Goal: Task Accomplishment & Management: Manage account settings

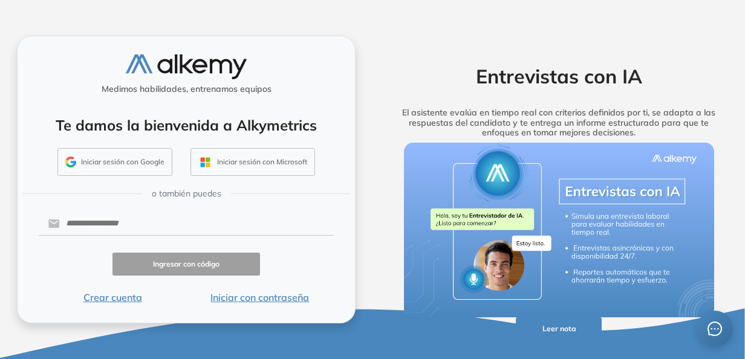
click at [130, 297] on button "Crear cuenta" at bounding box center [113, 297] width 148 height 15
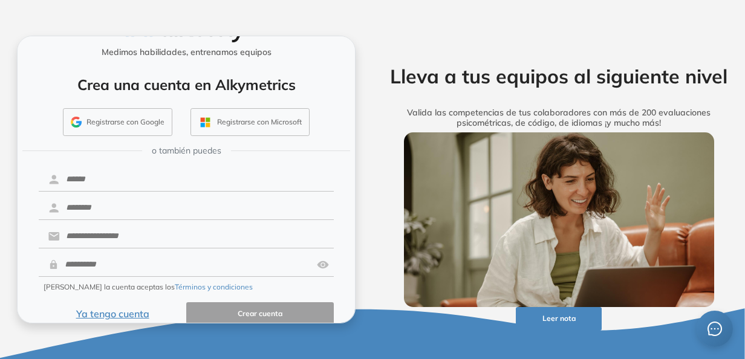
scroll to position [50, 0]
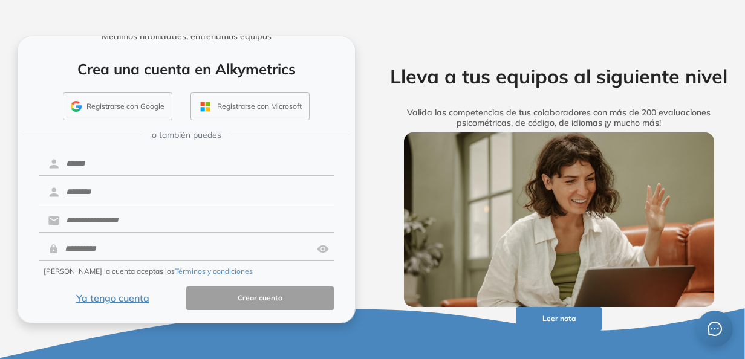
click at [117, 294] on button "Ya tengo cuenta" at bounding box center [113, 299] width 148 height 24
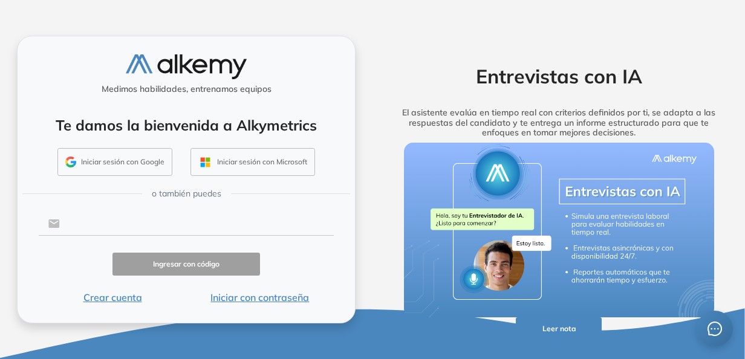
click at [158, 227] on input "text" at bounding box center [197, 223] width 274 height 23
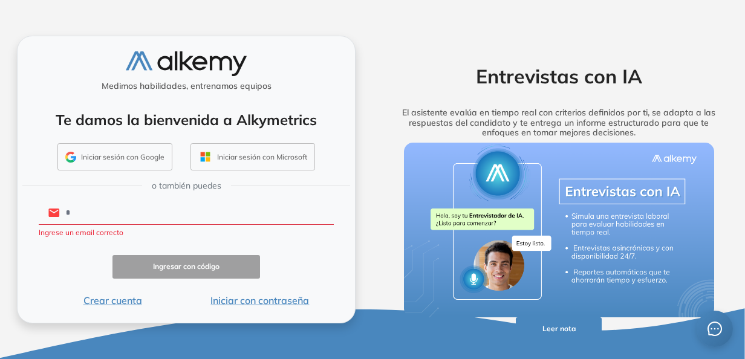
type input "**********"
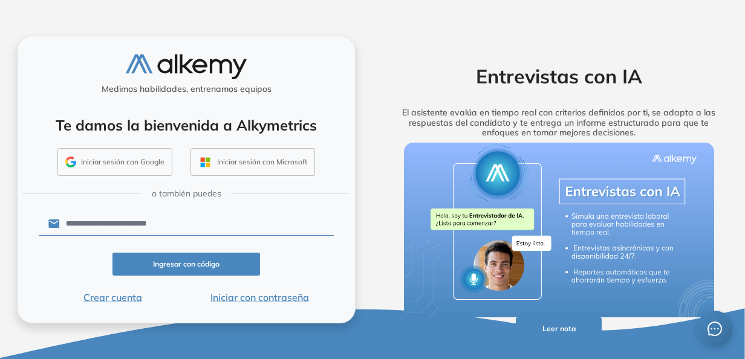
click at [228, 294] on button "Iniciar con contraseña" at bounding box center [260, 297] width 148 height 15
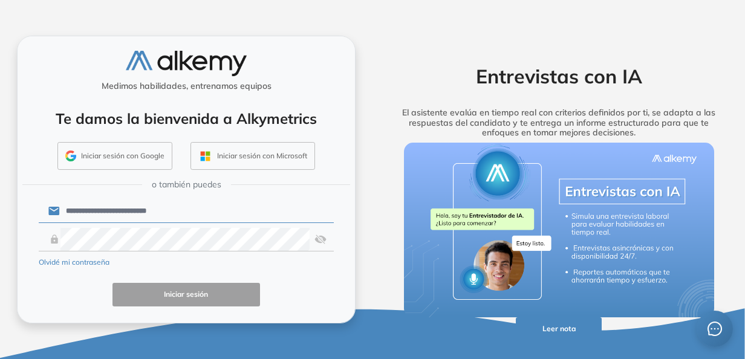
click at [314, 241] on img at bounding box center [320, 239] width 12 height 23
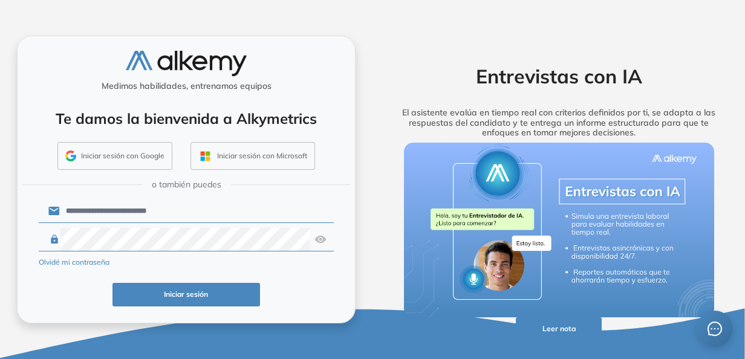
click button "Iniciar sesión" at bounding box center [186, 295] width 148 height 24
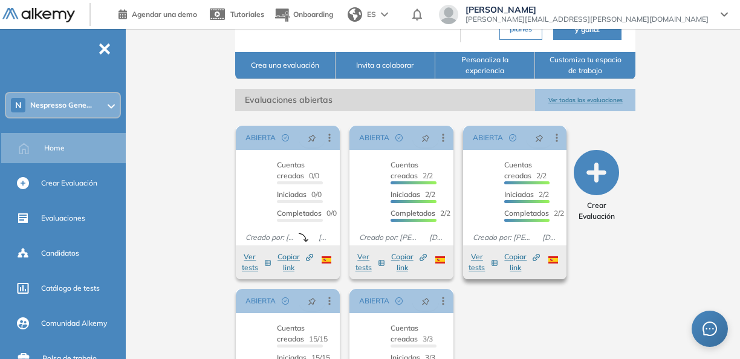
scroll to position [181, 0]
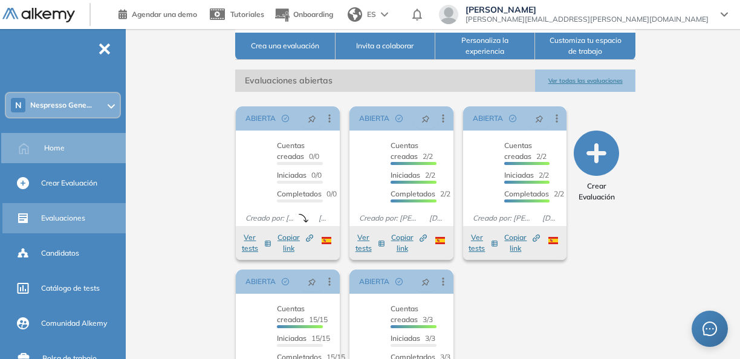
click at [70, 213] on span "Evaluaciones" at bounding box center [63, 218] width 44 height 11
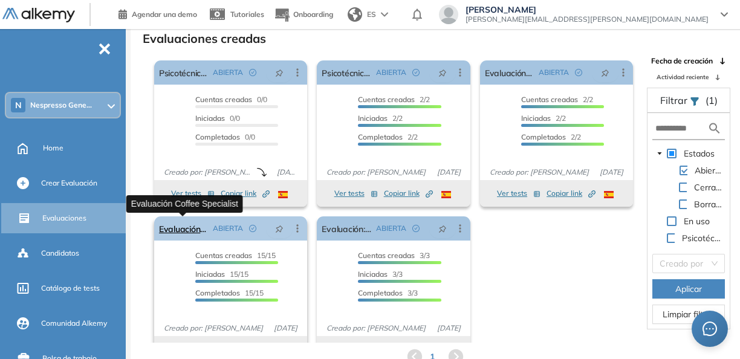
click at [184, 230] on link "Evaluación Coffee Specialist" at bounding box center [183, 228] width 49 height 24
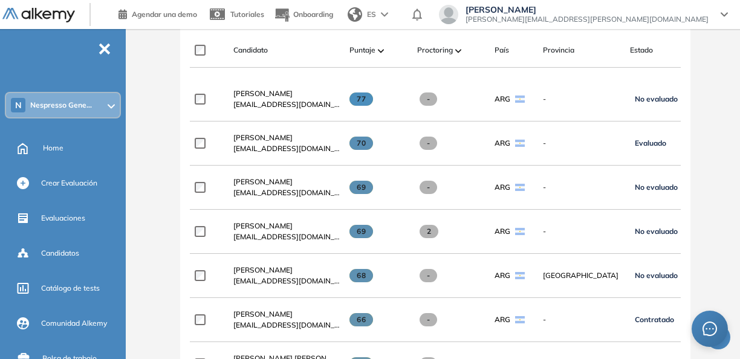
scroll to position [395, 0]
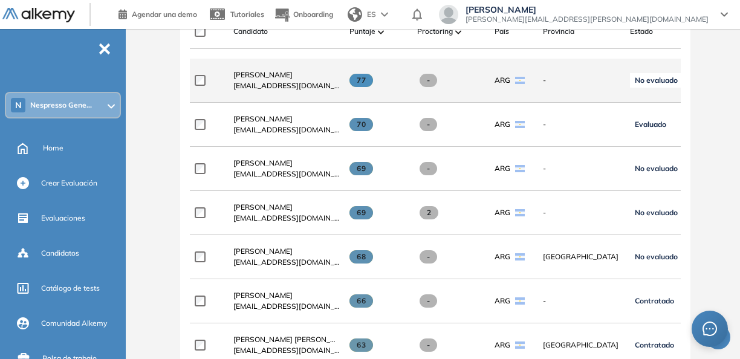
click at [674, 83] on span "No evaluado" at bounding box center [656, 81] width 43 height 10
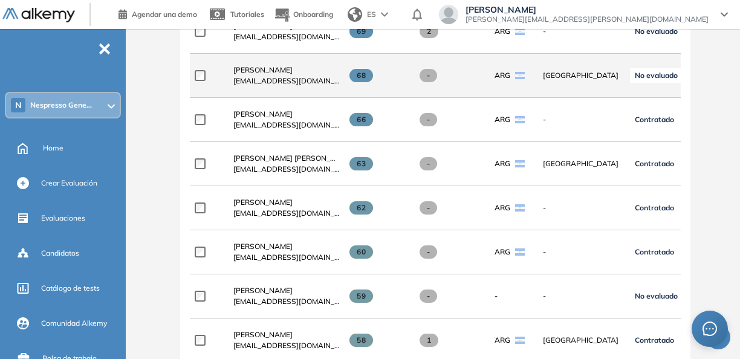
scroll to position [456, 0]
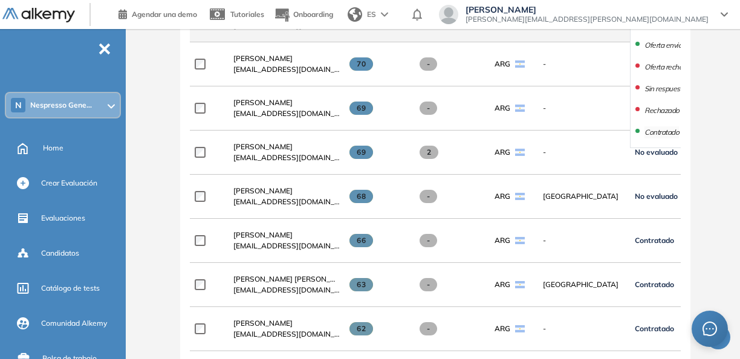
click at [657, 135] on li "Contratado" at bounding box center [661, 132] width 34 height 12
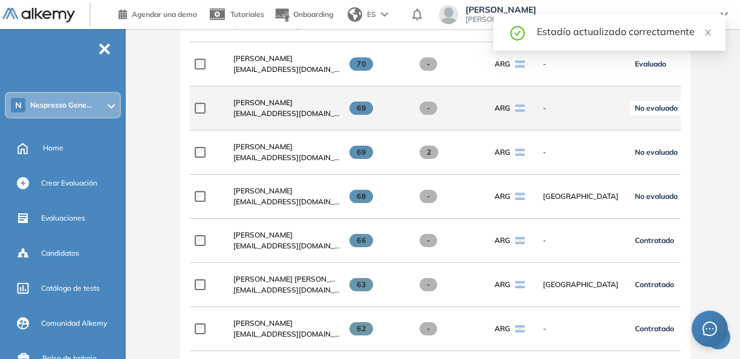
click at [660, 108] on span "No evaluado" at bounding box center [656, 108] width 43 height 10
click at [657, 219] on li "Contratado" at bounding box center [661, 221] width 34 height 12
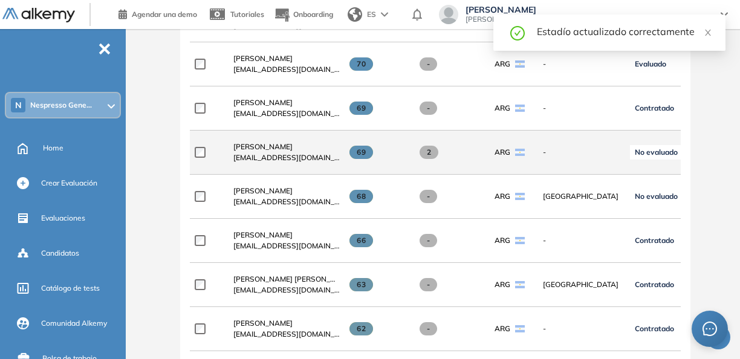
click at [658, 154] on span "No evaluado" at bounding box center [656, 153] width 43 height 10
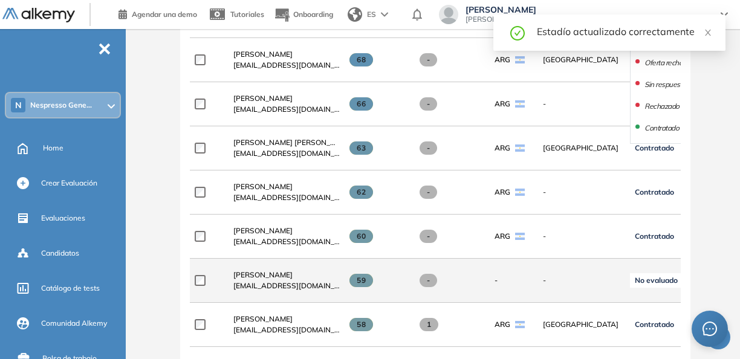
scroll to position [577, 0]
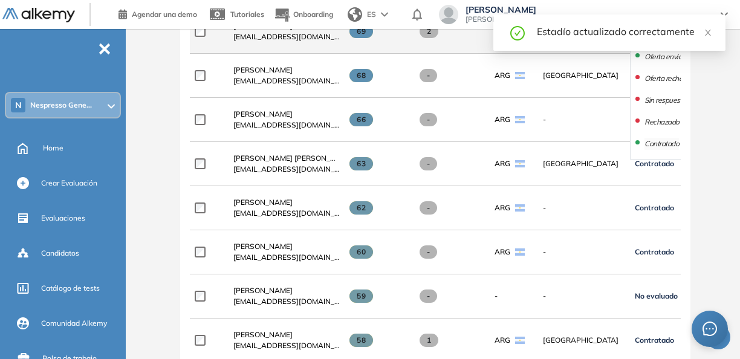
click at [657, 149] on li "Contratado" at bounding box center [661, 144] width 34 height 12
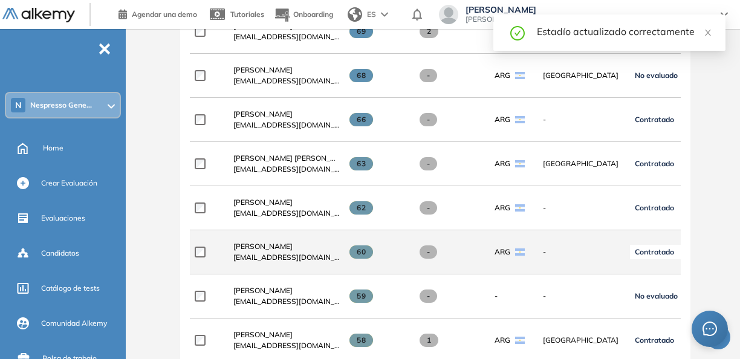
scroll to position [637, 0]
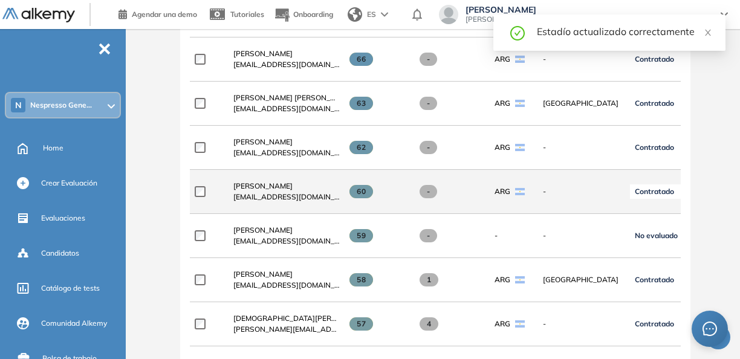
click at [650, 235] on span "No evaluado" at bounding box center [656, 236] width 43 height 10
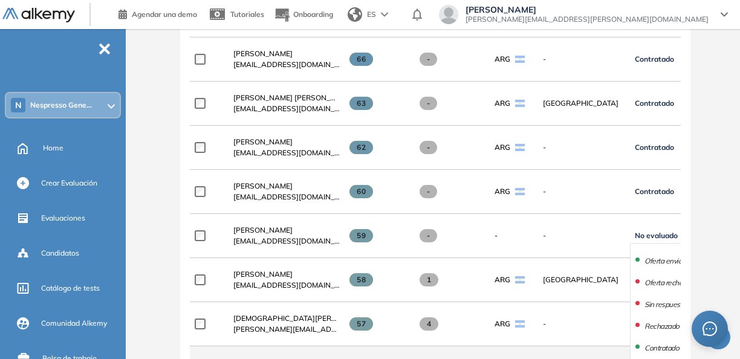
scroll to position [698, 0]
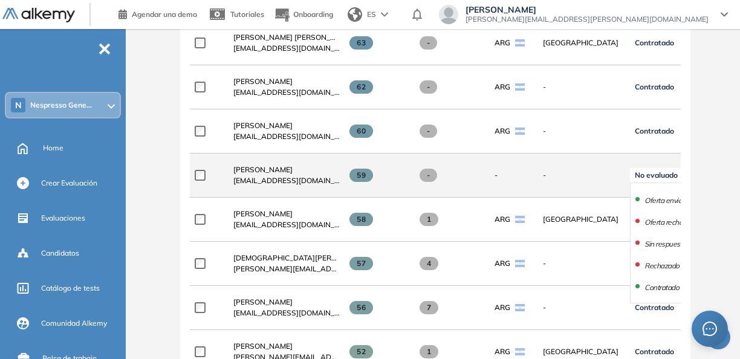
click at [654, 288] on li "Contratado" at bounding box center [661, 288] width 34 height 12
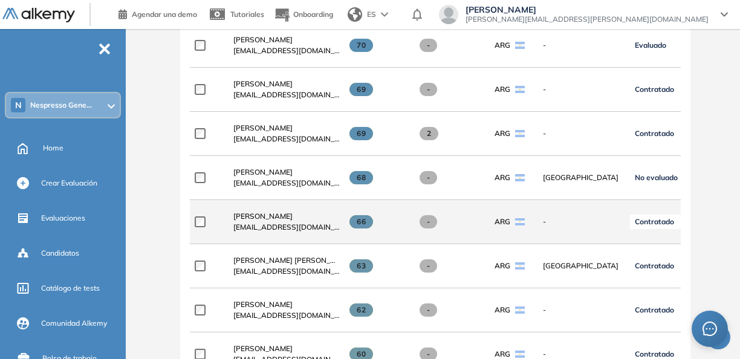
scroll to position [456, 0]
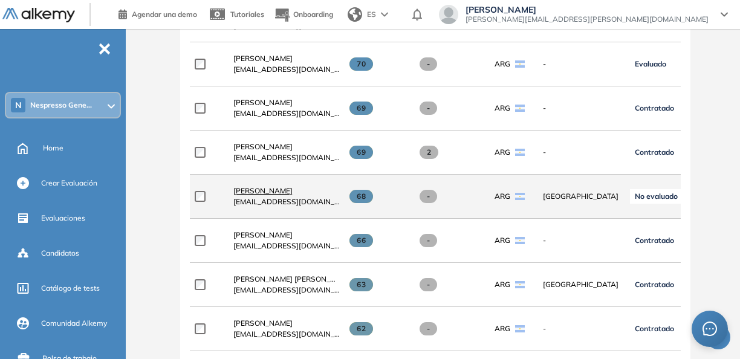
click at [279, 193] on span "Maria Cecilia Flores" at bounding box center [262, 190] width 59 height 9
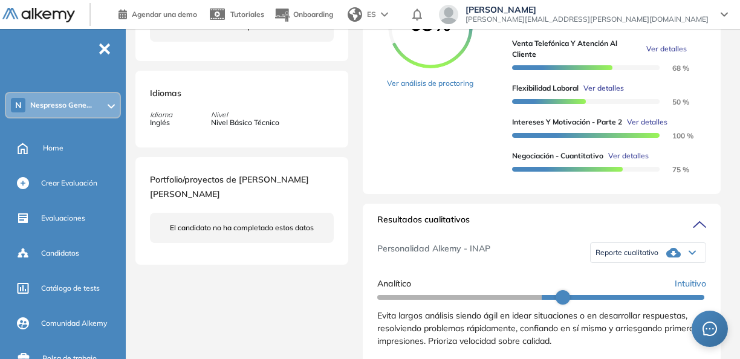
scroll to position [302, 0]
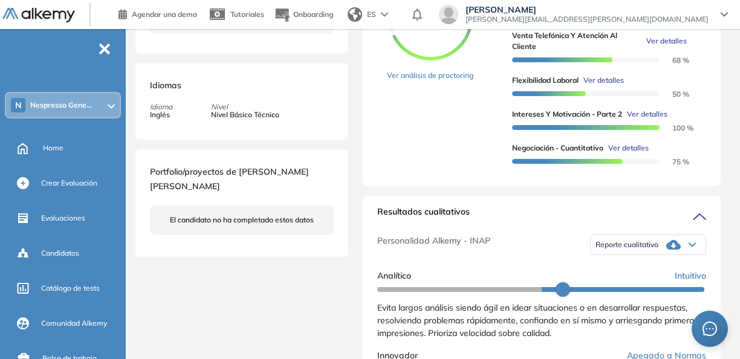
click at [638, 250] on span "Reporte cualitativo" at bounding box center [626, 245] width 63 height 10
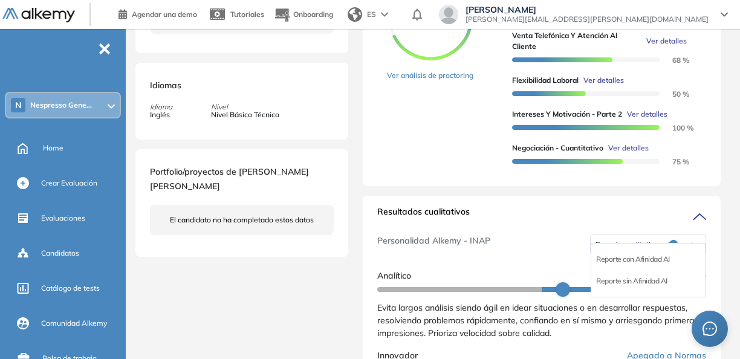
click at [666, 263] on div "Reporte con Afinidad AI" at bounding box center [648, 259] width 114 height 22
click at [636, 265] on li "Reporte con Afinidad AI" at bounding box center [633, 259] width 74 height 12
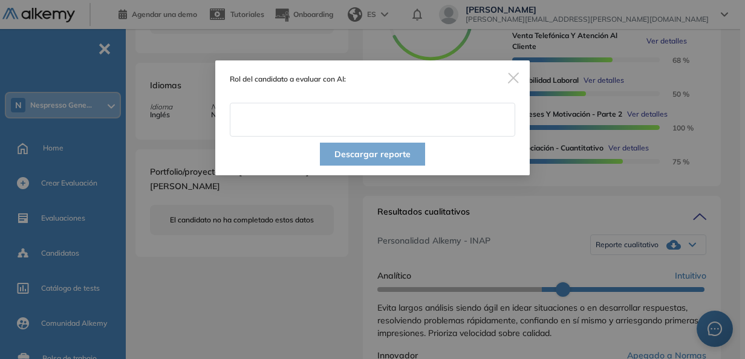
click at [372, 120] on input "text" at bounding box center [372, 120] width 285 height 34
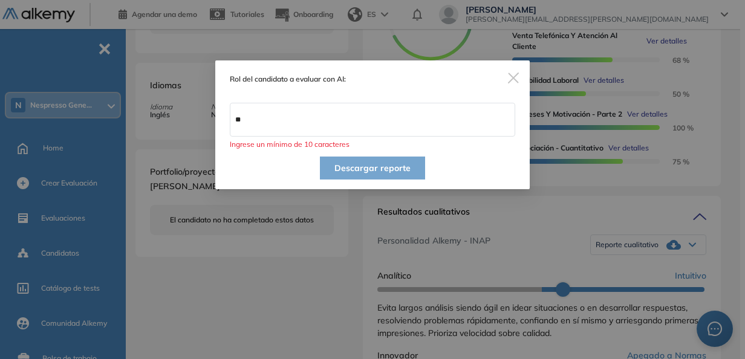
type input "*"
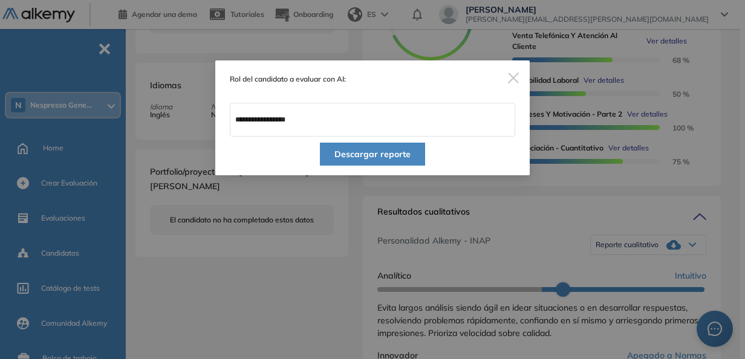
type input "**********"
click at [352, 155] on button "Descargar reporte" at bounding box center [372, 154] width 105 height 23
